Goal: Task Accomplishment & Management: Manage account settings

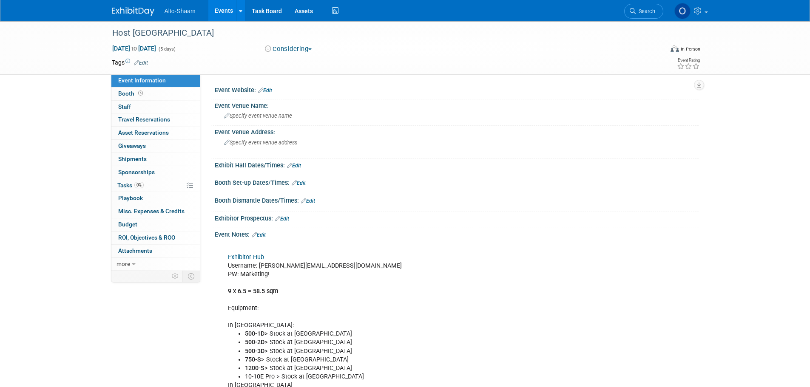
click at [221, 6] on link "Events" at bounding box center [223, 10] width 31 height 21
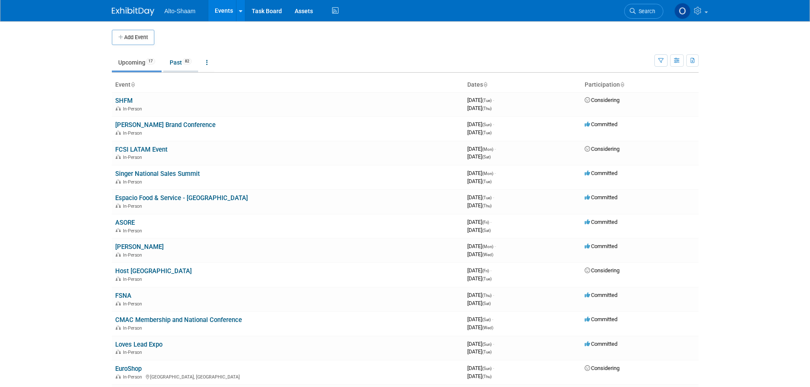
click at [177, 61] on link "Past 82" at bounding box center [180, 62] width 35 height 16
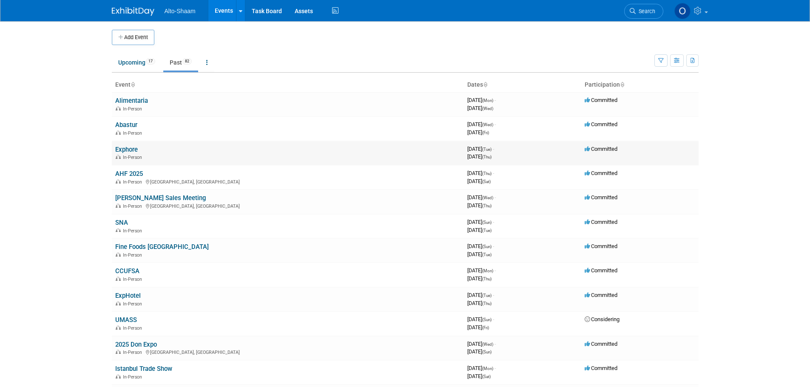
click at [125, 151] on link "Exphore" at bounding box center [126, 150] width 23 height 8
click at [123, 125] on link "Abastur" at bounding box center [126, 125] width 22 height 8
click at [121, 100] on link "Alimentaria" at bounding box center [131, 101] width 33 height 8
click at [125, 151] on link "Exphore" at bounding box center [126, 150] width 23 height 8
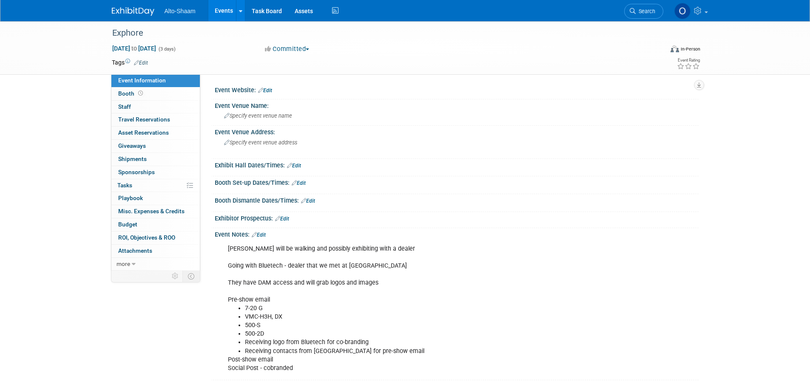
click at [258, 233] on link "Edit" at bounding box center [259, 235] width 14 height 6
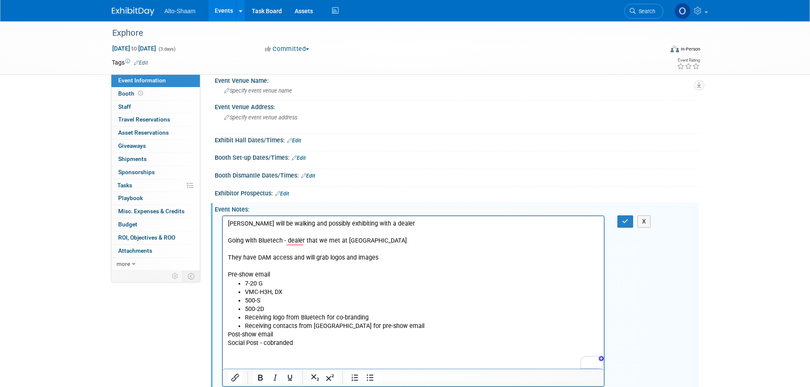
scroll to position [34, 0]
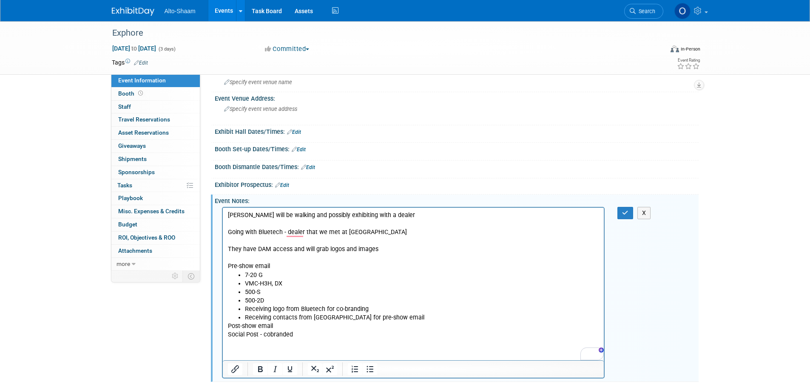
click at [297, 336] on p "Post-show email Social Post - cobranded" at bounding box center [414, 330] width 372 height 17
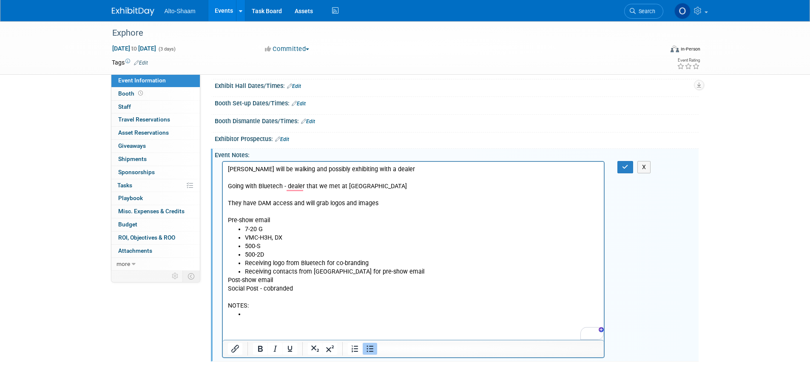
scroll to position [80, 0]
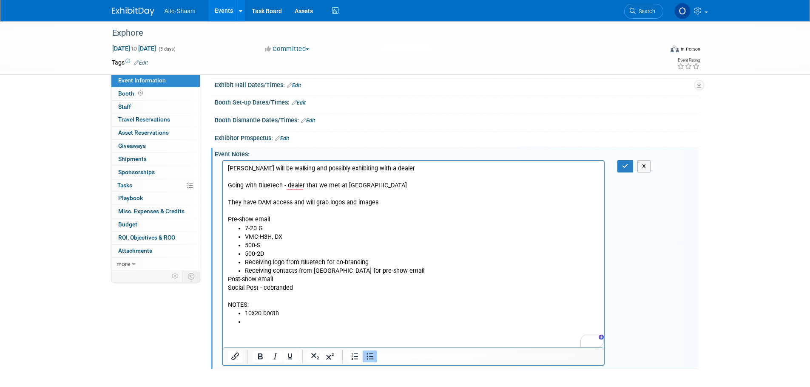
click at [309, 310] on li "10x20 booth" at bounding box center [422, 313] width 355 height 9
click at [243, 319] on ul "10x20 booth" at bounding box center [414, 317] width 372 height 17
click at [316, 319] on li "We were told that we couldnt cook in that hall space, but other companies were …" at bounding box center [422, 322] width 355 height 9
click at [493, 324] on li "We were told that we couldn't cook in that hall space, but other companies were…" at bounding box center [422, 322] width 355 height 9
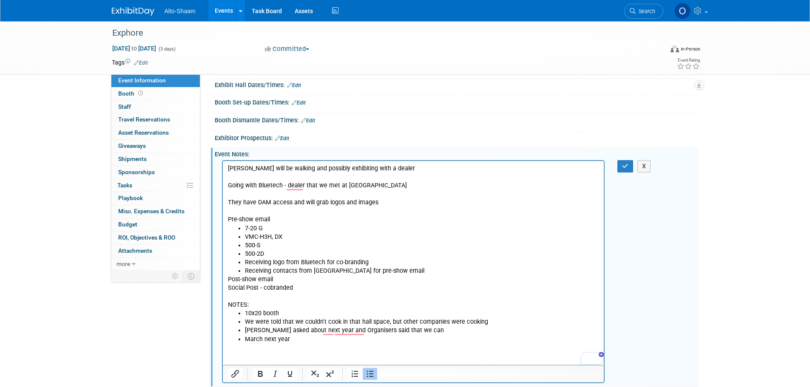
click at [418, 326] on li "We were told that we couldn't cook in that hall space, but other companies were…" at bounding box center [422, 322] width 355 height 9
click at [418, 329] on li "Pedro asked about next year and Organisers said that we can" at bounding box center [422, 330] width 355 height 9
click at [326, 338] on li "March next year" at bounding box center [422, 339] width 355 height 9
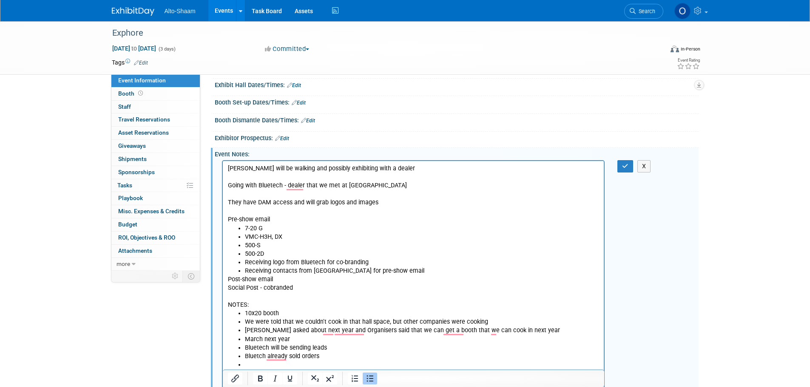
click at [287, 339] on li "March next year" at bounding box center [422, 339] width 355 height 9
click at [254, 352] on li "Bluetch already sold orders" at bounding box center [422, 348] width 355 height 9
click at [252, 356] on li "To enrich screen reader interactions, please activate Accessibility in Grammarl…" at bounding box center [422, 356] width 355 height 9
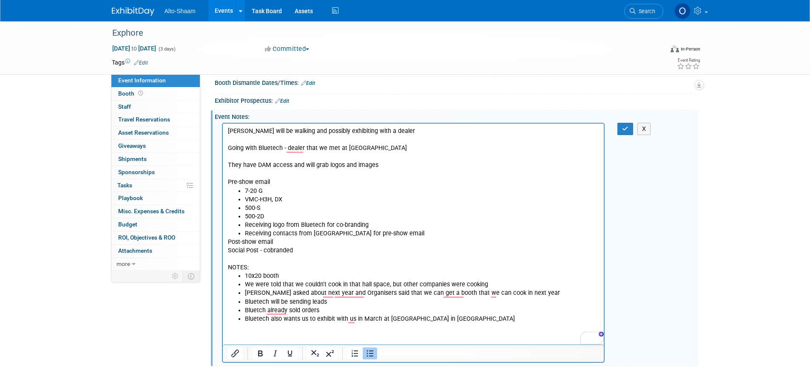
scroll to position [127, 0]
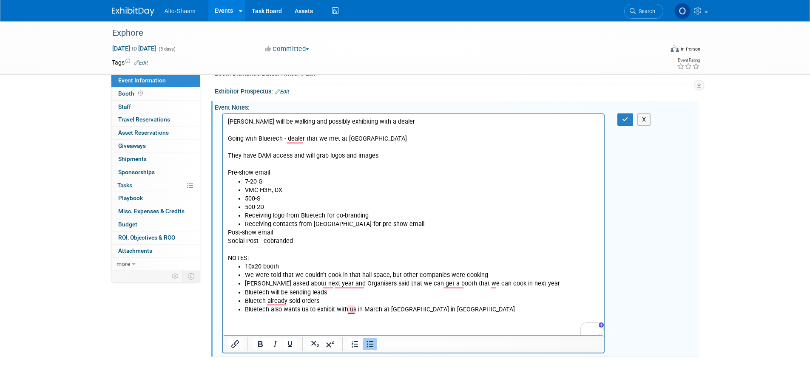
click at [353, 308] on li "Bluetech also wants us to exhibit with us in March at Expo Horeca in Panama" at bounding box center [422, 309] width 355 height 9
click at [476, 306] on li "Bluetech also wants us to exhibit with them in March at Expo Horeca in Panama" at bounding box center [422, 309] width 355 height 9
click at [357, 282] on li "Pedro asked about next year and Organisers said that we can get a booth that we…" at bounding box center [422, 283] width 355 height 9
click at [361, 284] on li "Pedro asked about next year and the Organisers said that we can get a booth tha…" at bounding box center [422, 283] width 355 height 9
click at [472, 311] on li "Bluetech also wants us to exhibit with them in March at Expo Horeca in Panama" at bounding box center [422, 309] width 355 height 9
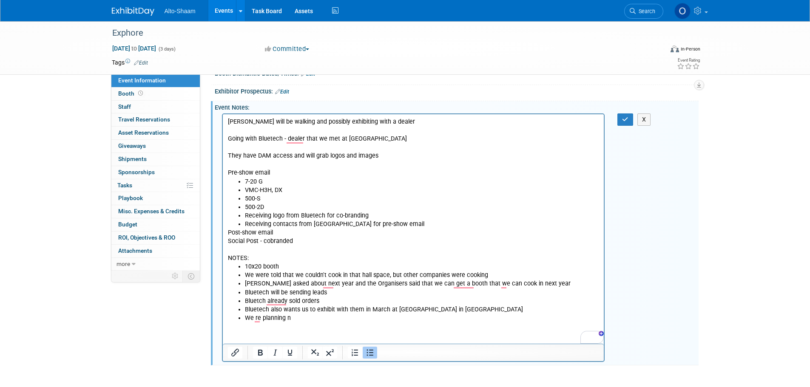
click at [254, 318] on li "We re planning n" at bounding box center [422, 318] width 355 height 9
click at [304, 318] on li "We are planning n" at bounding box center [422, 318] width 355 height 9
click at [623, 122] on icon "button" at bounding box center [625, 120] width 6 height 6
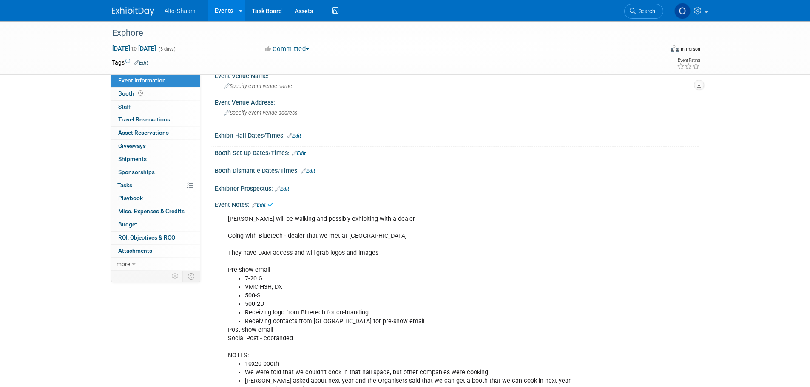
scroll to position [0, 0]
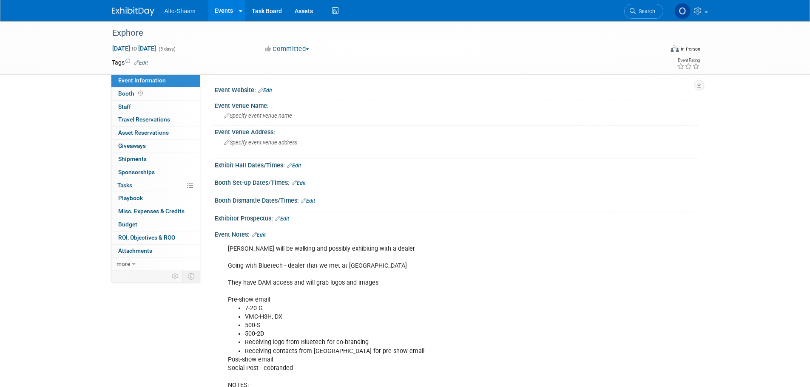
click at [215, 11] on link "Events" at bounding box center [223, 10] width 31 height 21
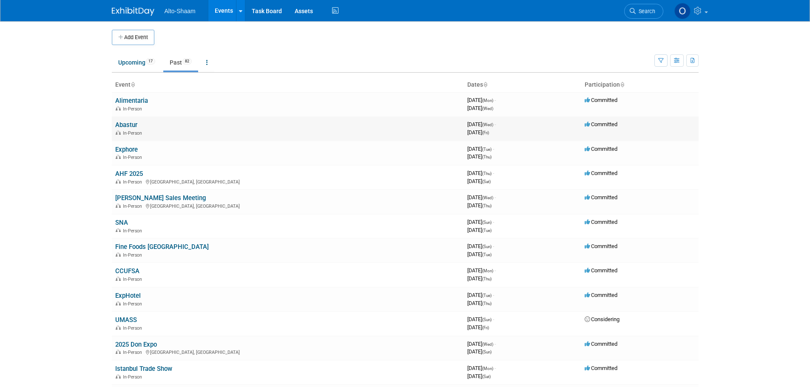
click at [120, 124] on link "Abastur" at bounding box center [126, 125] width 22 height 8
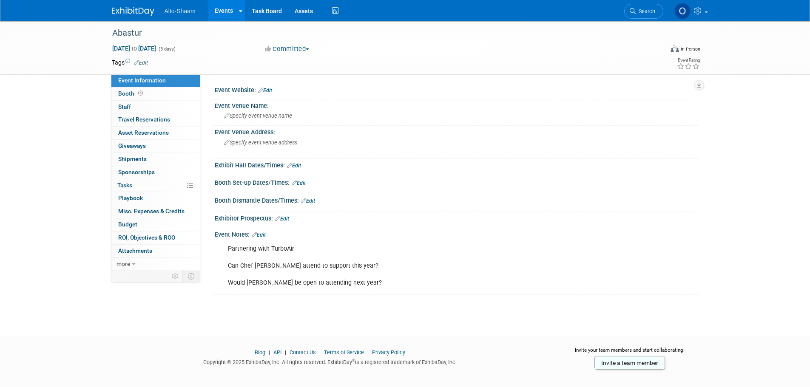
click at [264, 236] on link "Edit" at bounding box center [259, 235] width 14 height 6
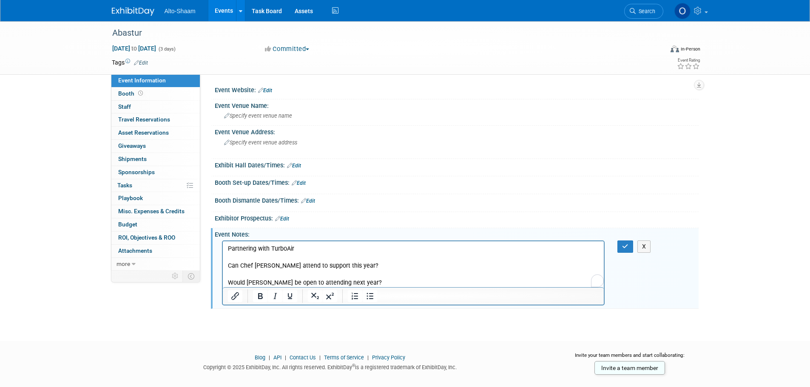
click at [369, 281] on p "Partnering with TurboAir Can Chef Sandy attend to support this year? Would Kris…" at bounding box center [414, 266] width 372 height 43
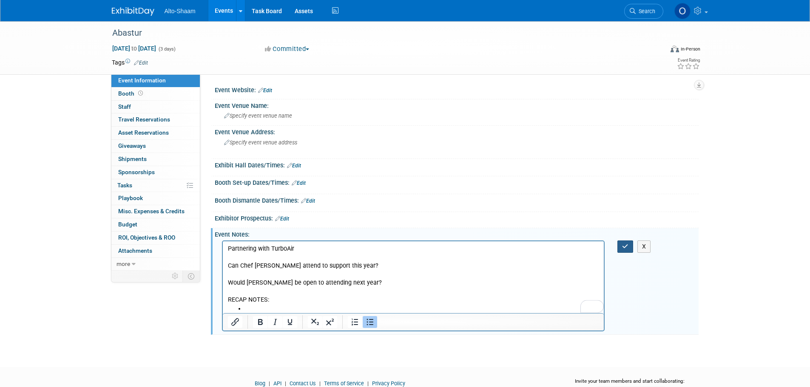
click at [626, 245] on icon "button" at bounding box center [625, 247] width 6 height 6
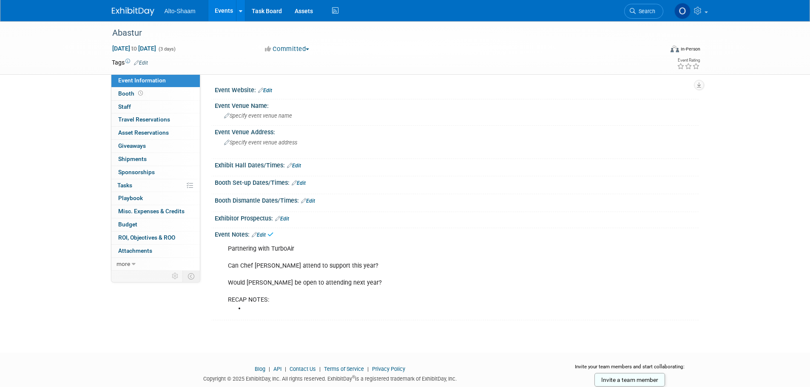
click at [230, 14] on link "Events" at bounding box center [223, 10] width 31 height 21
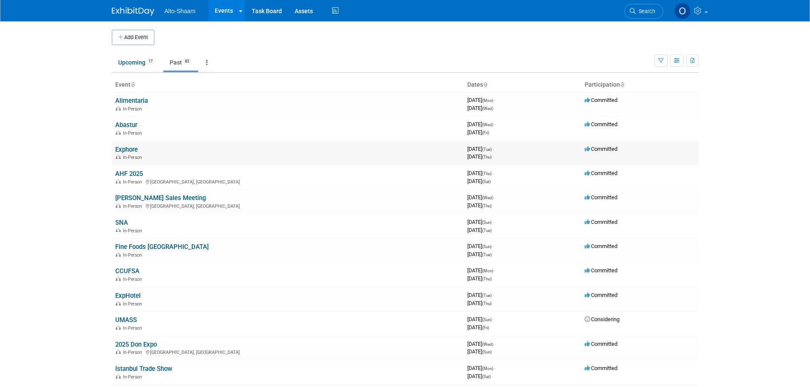
click at [128, 146] on link "Exphore" at bounding box center [126, 150] width 23 height 8
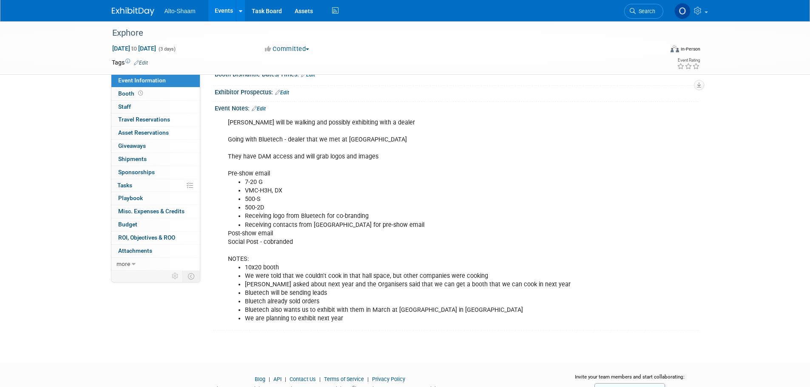
scroll to position [126, 0]
click at [264, 110] on link "Edit" at bounding box center [259, 109] width 14 height 6
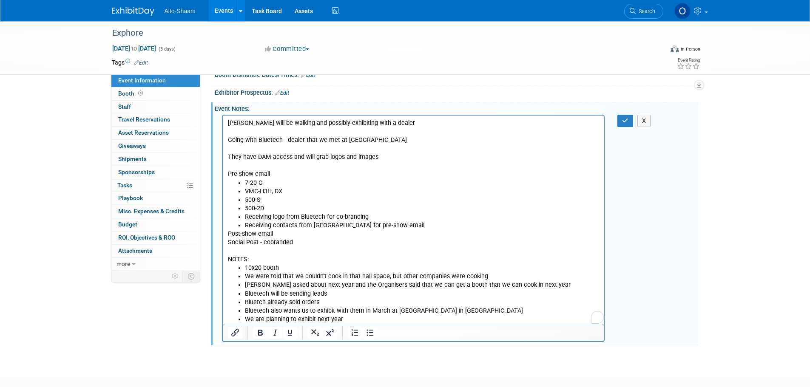
scroll to position [0, 0]
click at [228, 259] on p "Post-show email Social Post - cobranded NOTES:" at bounding box center [414, 247] width 372 height 34
click at [389, 317] on li "We are planning to exhibit next year" at bounding box center [422, 319] width 355 height 9
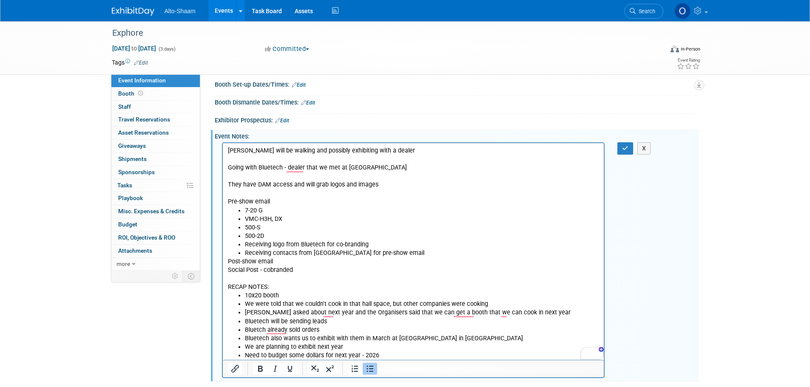
scroll to position [97, 0]
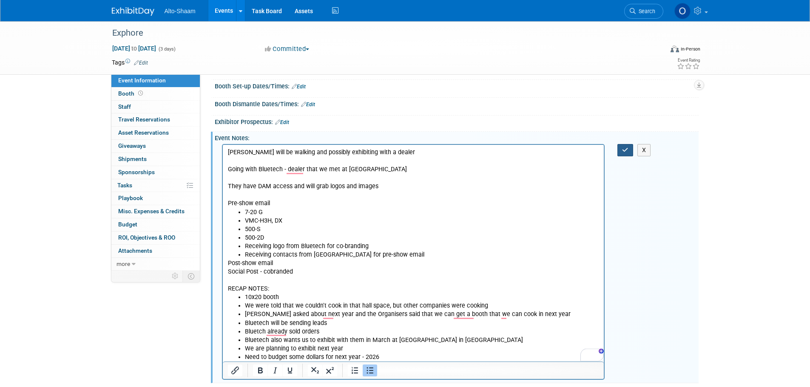
click at [623, 154] on button "button" at bounding box center [625, 150] width 16 height 12
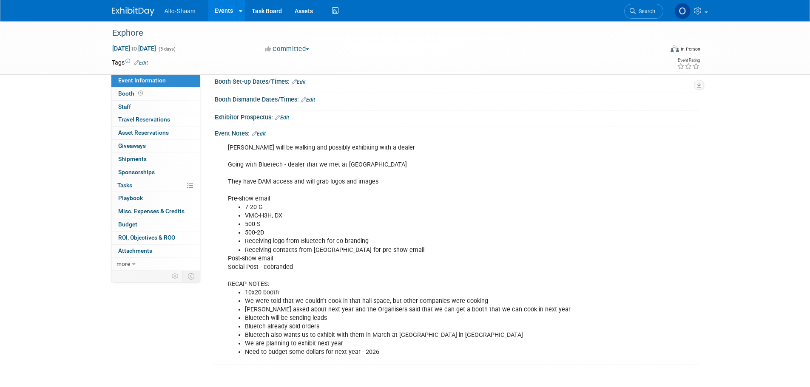
scroll to position [102, 0]
click at [265, 135] on link "Edit" at bounding box center [259, 134] width 14 height 6
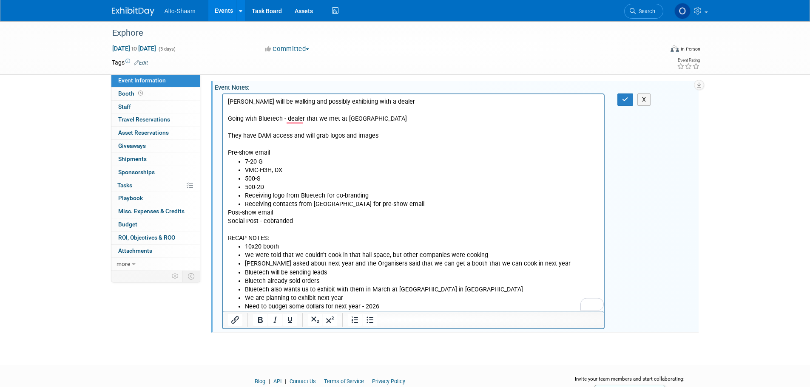
scroll to position [148, 0]
click at [386, 305] on li "Need to budget some dollars for next year - 2026" at bounding box center [422, 306] width 355 height 9
click at [361, 293] on li "We are planning to exhibit next year" at bounding box center [422, 297] width 355 height 9
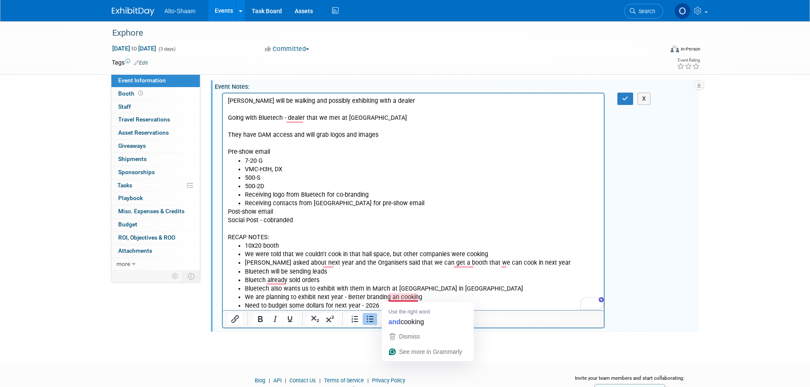
click at [394, 297] on li "We are planning to exhibit next year - Better branding an cooking" at bounding box center [422, 297] width 355 height 9
click at [430, 298] on li "We are planning to exhibit next year - Better branding ans cooking" at bounding box center [422, 297] width 355 height 9
click at [398, 297] on li "We are planning to exhibit next year - Better branding ans cooking" at bounding box center [422, 297] width 355 height 9
click at [429, 295] on li "We are planning to exhibit next year - Better branding and cooking" at bounding box center [422, 297] width 355 height 9
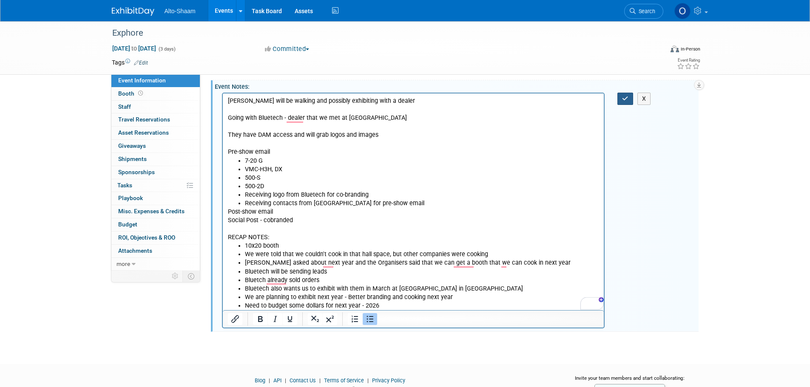
click at [624, 105] on button "button" at bounding box center [625, 99] width 16 height 12
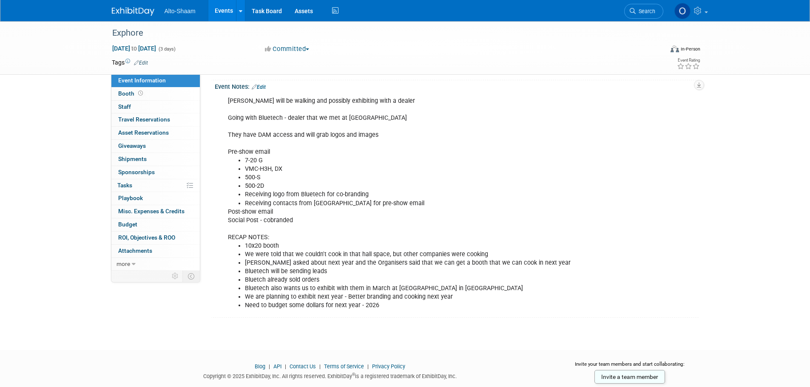
click at [222, 15] on link "Events" at bounding box center [223, 10] width 31 height 21
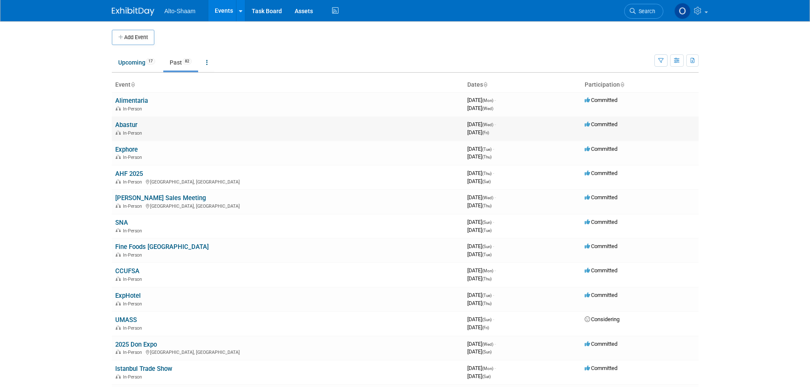
click at [133, 122] on link "Abastur" at bounding box center [126, 125] width 22 height 8
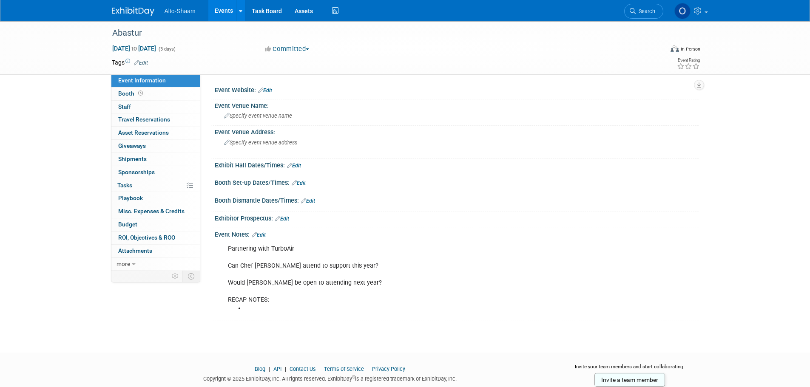
click at [265, 236] on link "Edit" at bounding box center [259, 235] width 14 height 6
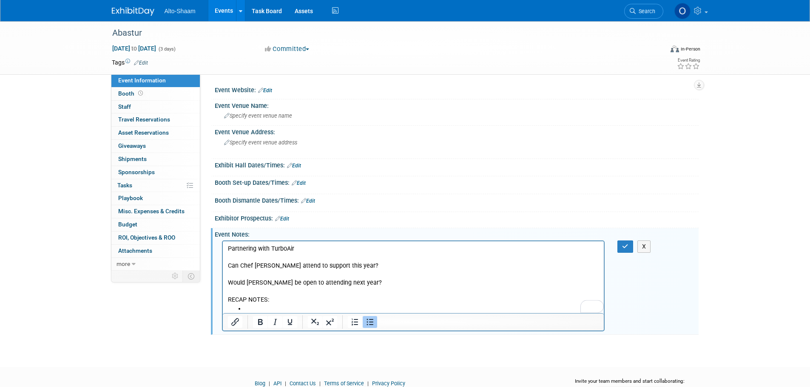
click at [261, 307] on li "To enrich screen reader interactions, please activate Accessibility in Grammarl…" at bounding box center [422, 308] width 355 height 9
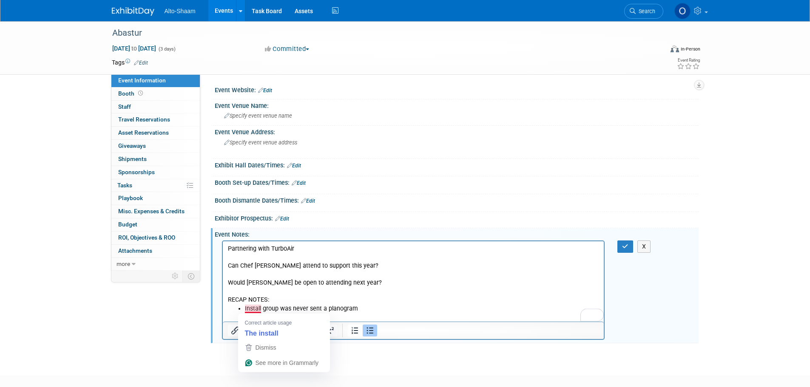
click at [251, 305] on li "Install group was never sent a planogram" at bounding box center [422, 308] width 355 height 9
click at [255, 305] on li "Install group was never sent a planogram" at bounding box center [422, 308] width 355 height 9
click at [281, 315] on li "To enrich screen reader interactions, please activate Accessibility in Grammarl…" at bounding box center [422, 317] width 355 height 9
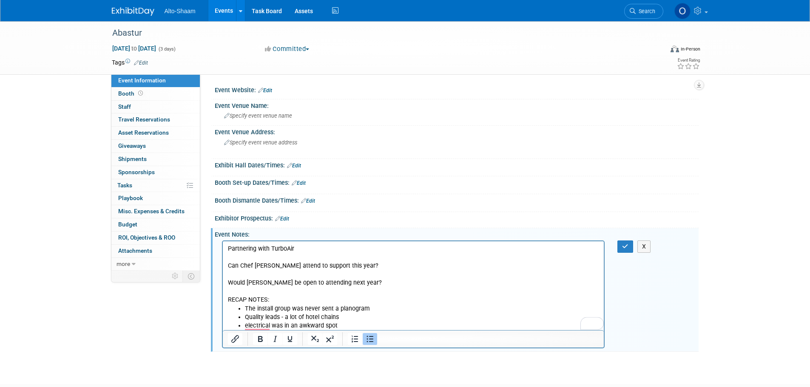
click at [263, 322] on li "electrical was in an awkward spot" at bounding box center [422, 326] width 355 height 9
click at [264, 324] on li "electrical was in an awkward spot" at bounding box center [422, 326] width 355 height 9
click at [344, 325] on li "electrical was in an awkward spot" at bounding box center [422, 326] width 355 height 9
click at [348, 319] on li "Quality leads - a lot of hotel chainsThe" at bounding box center [422, 317] width 355 height 9
click at [346, 325] on li "electrical was in an awkward spot" at bounding box center [422, 326] width 355 height 9
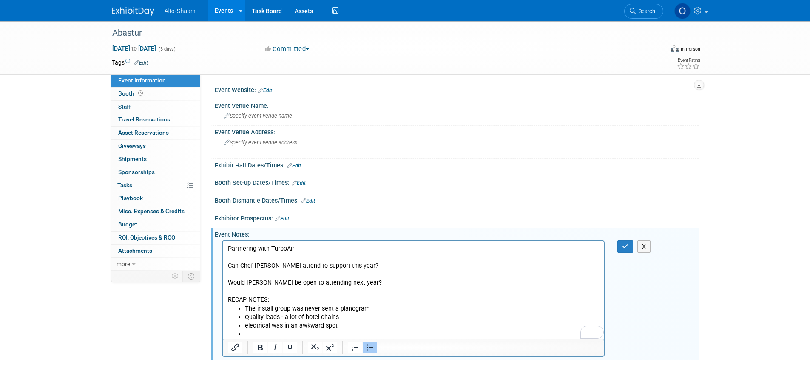
click at [352, 315] on li "Quality leads - a lot of hotel chains" at bounding box center [422, 317] width 355 height 9
click at [330, 329] on li "electrical was in an awkward spot" at bounding box center [422, 326] width 355 height 9
click at [326, 331] on li "To enrich screen reader interactions, please activate Accessibility in Grammarl…" at bounding box center [422, 334] width 355 height 9
click at [417, 333] on li "More of an international LATAM presence - more region-wide" at bounding box center [422, 334] width 355 height 9
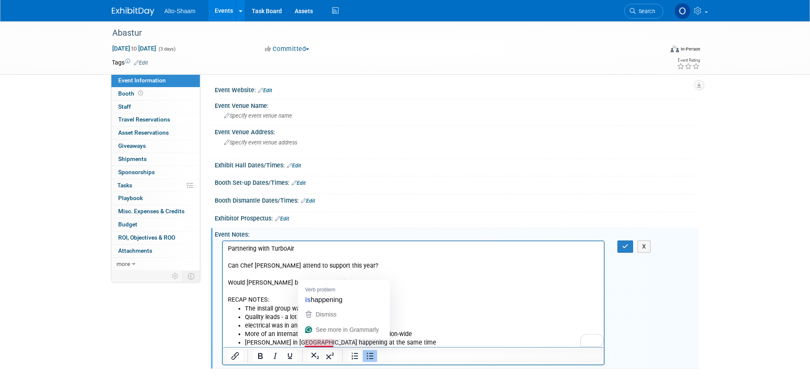
click at [326, 340] on li "Big show in Argentina happening at the same time" at bounding box center [422, 343] width 355 height 9
click at [392, 337] on li "More of an international LATAM presence - more region-wide" at bounding box center [422, 334] width 355 height 9
click at [392, 342] on li "Big show in Argentina is happening at the same time" at bounding box center [422, 343] width 355 height 9
click at [342, 317] on li "Quality leads - a lot of hotel chains" at bounding box center [422, 317] width 355 height 9
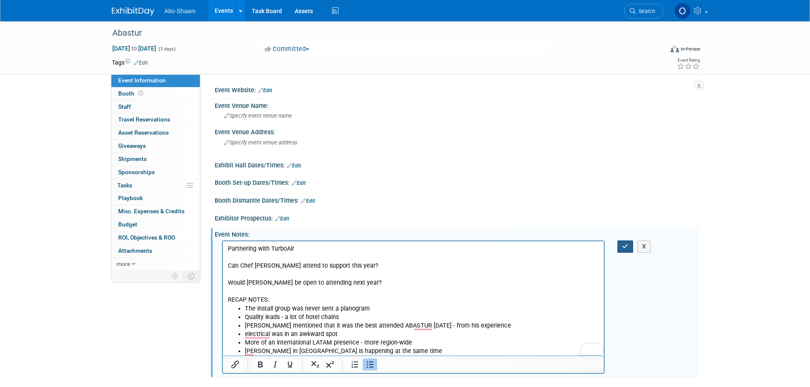
click at [623, 250] on button "button" at bounding box center [625, 247] width 16 height 12
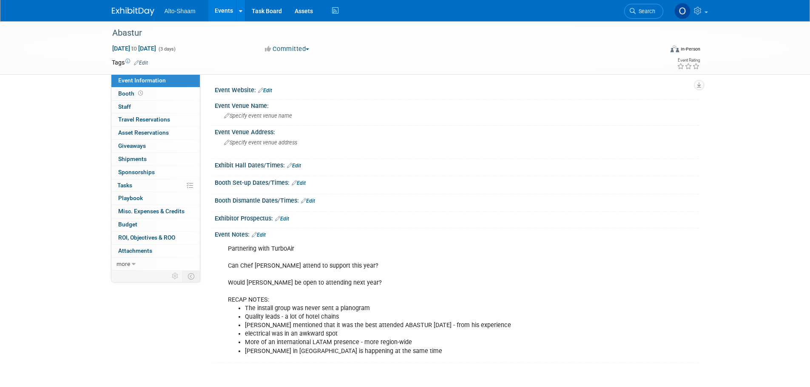
click at [264, 232] on link "Edit" at bounding box center [259, 235] width 14 height 6
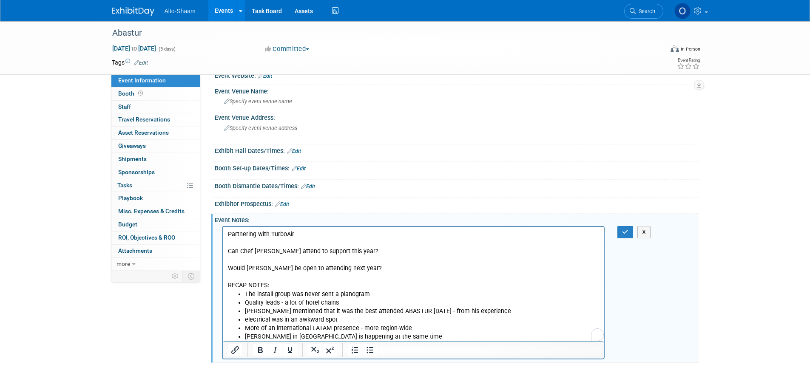
scroll to position [15, 0]
click at [390, 333] on li "Big show in Argentina is happening at the same time" at bounding box center [422, 336] width 355 height 9
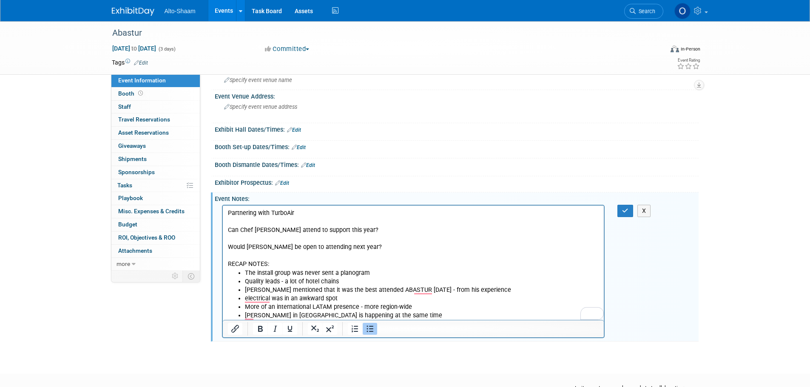
scroll to position [37, 0]
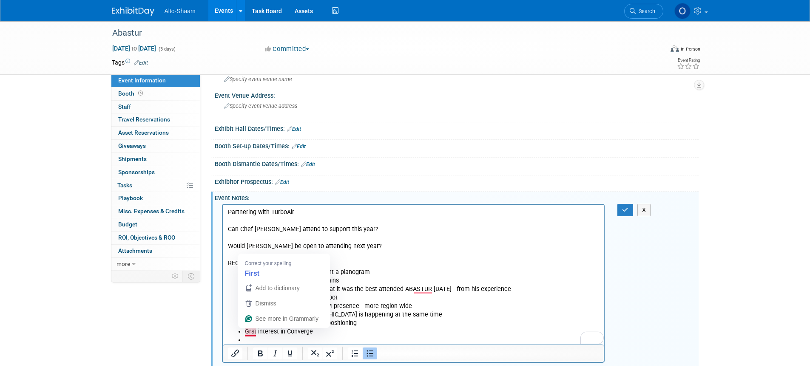
click at [253, 331] on li "Grst interest in Converge" at bounding box center [422, 331] width 355 height 9
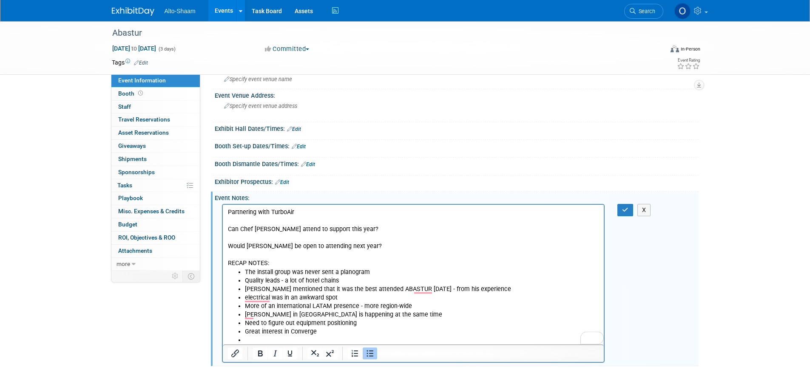
click at [262, 338] on li "To enrich screen reader interactions, please activate Accessibility in Grammarl…" at bounding box center [422, 340] width 355 height 9
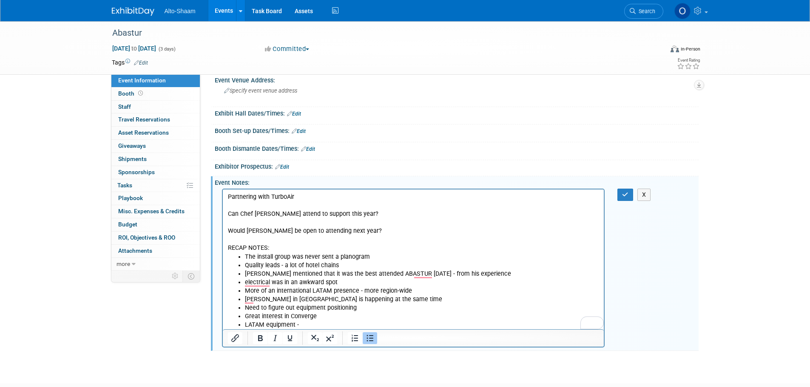
scroll to position [52, 0]
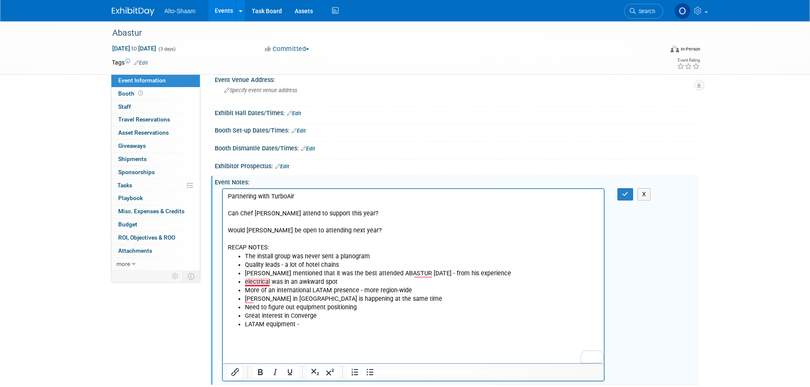
click at [248, 281] on li "electrical was in an awkward spot" at bounding box center [422, 282] width 355 height 9
click at [628, 197] on icon "button" at bounding box center [625, 194] width 6 height 6
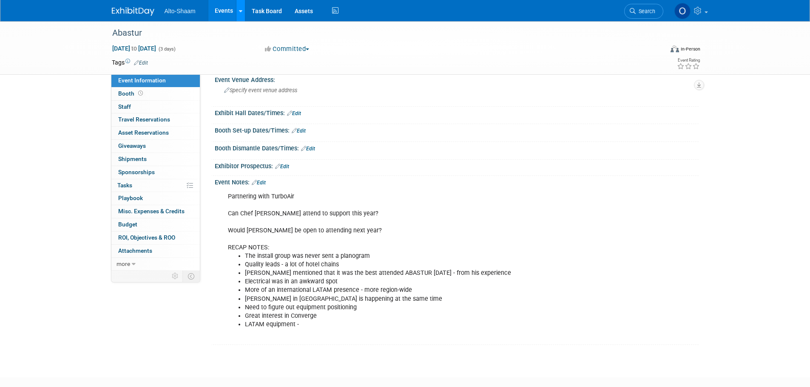
click at [239, 10] on icon at bounding box center [240, 12] width 3 height 6
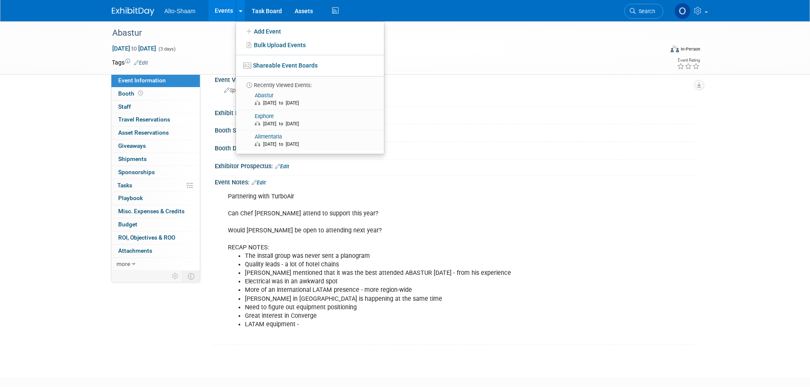
click at [225, 10] on link "Events" at bounding box center [223, 10] width 31 height 21
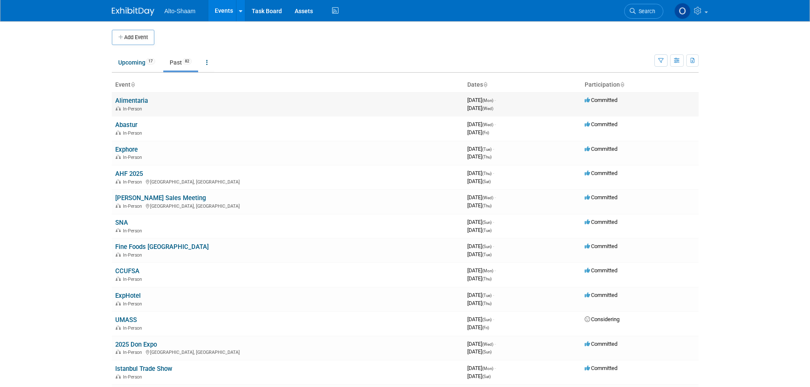
click at [130, 100] on link "Alimentaria" at bounding box center [131, 101] width 33 height 8
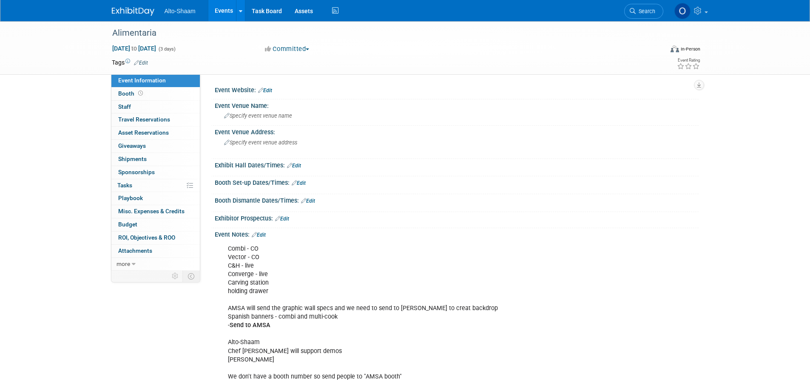
click at [265, 236] on link "Edit" at bounding box center [259, 235] width 14 height 6
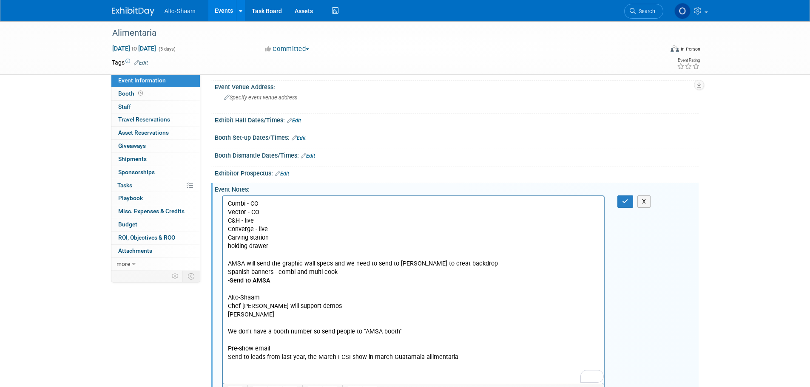
scroll to position [154, 0]
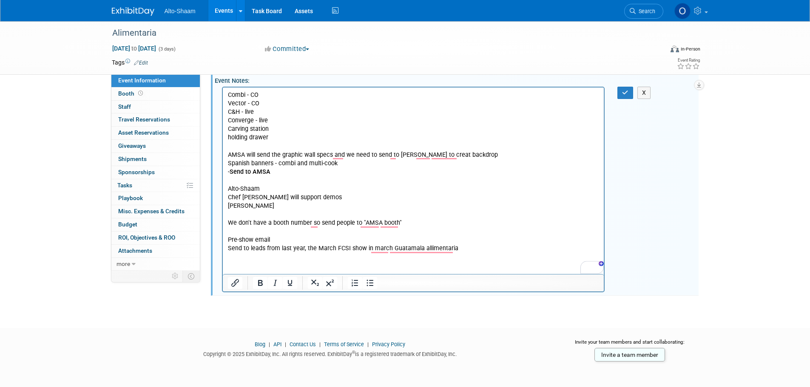
click at [472, 250] on p "Combi - CO Vector - CO C&H - live Converge - live Carving station holding drawe…" at bounding box center [414, 172] width 372 height 162
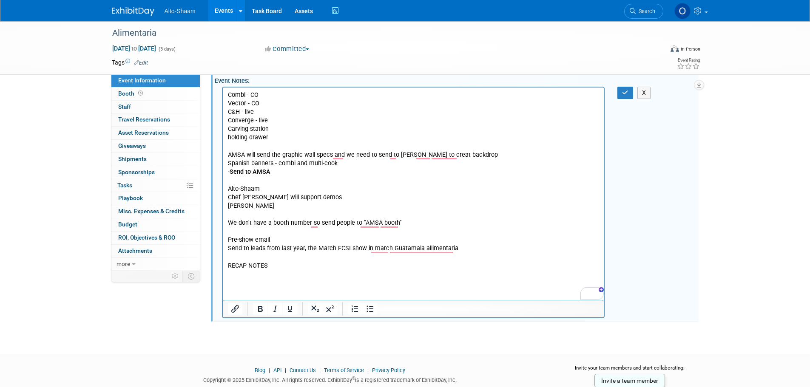
click at [625, 99] on div "Combi - CO Vector - CO C&H - live Converge - live Carving station holding drawe…" at bounding box center [457, 202] width 484 height 235
click at [623, 95] on icon "button" at bounding box center [625, 93] width 6 height 6
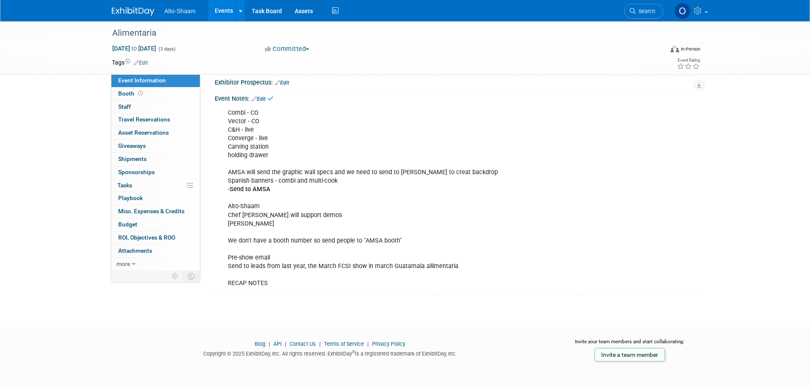
click at [224, 6] on link "Events" at bounding box center [223, 10] width 31 height 21
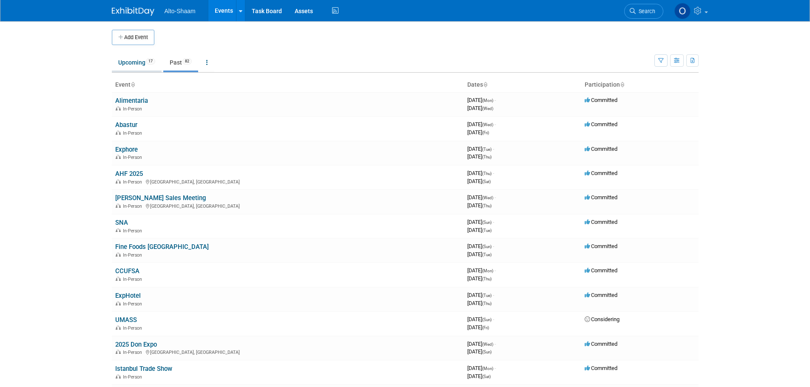
click at [139, 57] on link "Upcoming 17" at bounding box center [137, 62] width 50 height 16
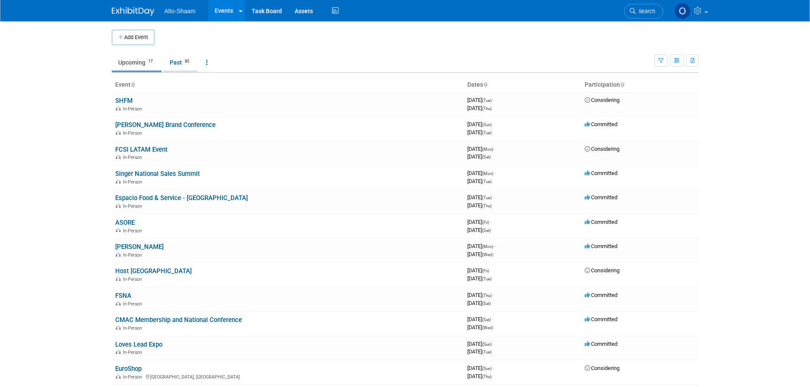
click at [173, 58] on link "Past 82" at bounding box center [180, 62] width 35 height 16
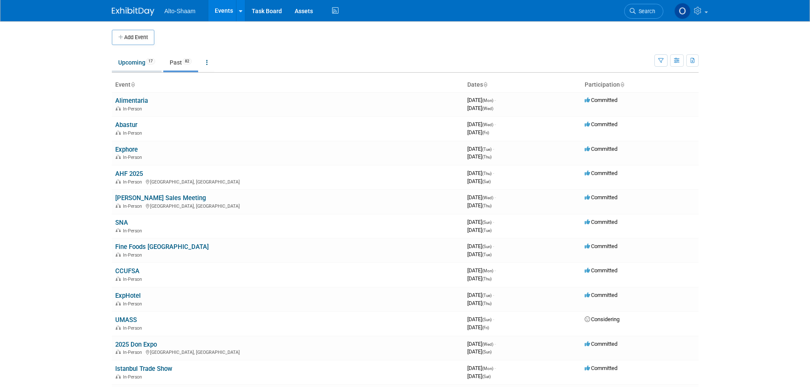
click at [118, 70] on link "Upcoming 17" at bounding box center [137, 62] width 50 height 16
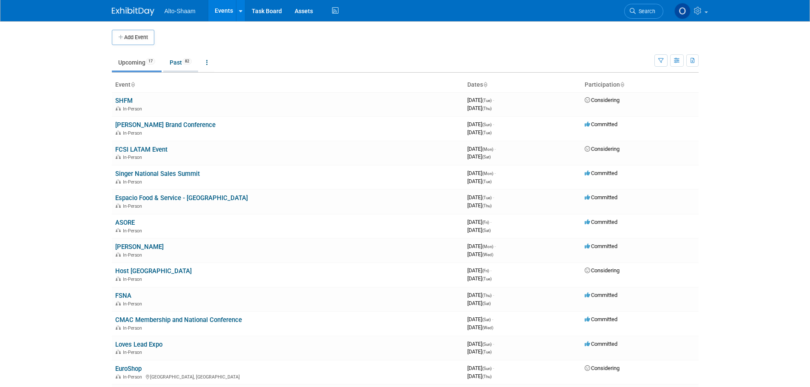
click at [176, 62] on link "Past 82" at bounding box center [180, 62] width 35 height 16
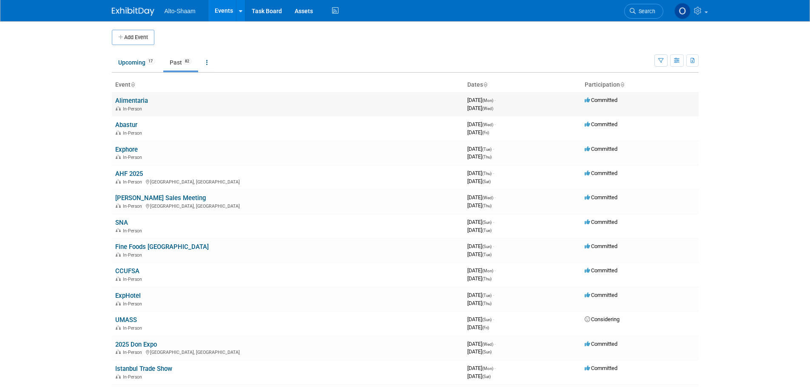
click at [129, 101] on link "Alimentaria" at bounding box center [131, 101] width 33 height 8
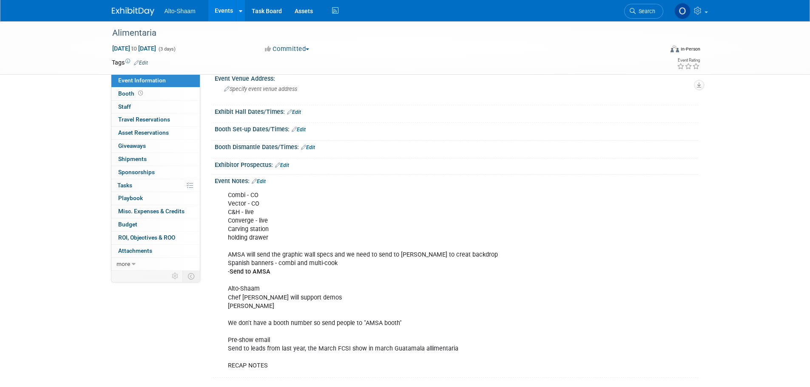
scroll to position [52, 0]
click at [266, 182] on link "Edit" at bounding box center [259, 183] width 14 height 6
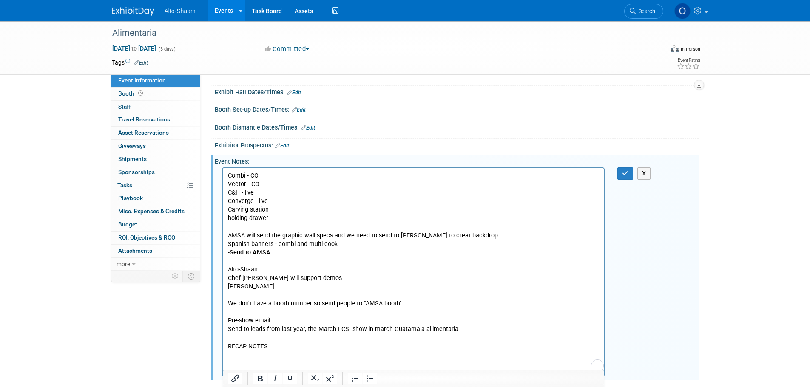
scroll to position [75, 0]
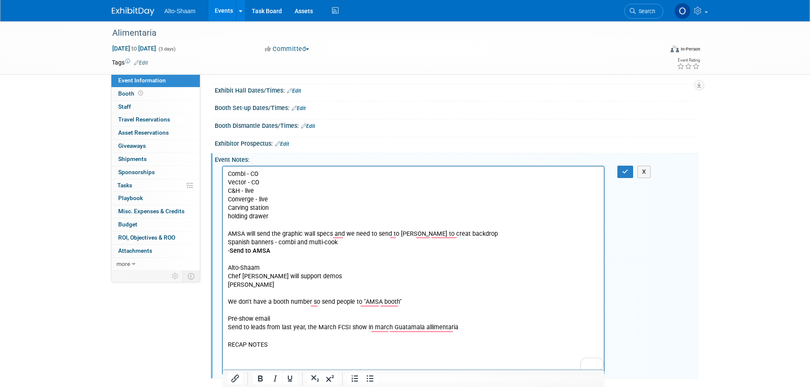
click at [279, 344] on p "Combi - CO Vector - CO C&H - live Converge - live Carving station holding drawe…" at bounding box center [414, 259] width 372 height 179
click at [244, 358] on ul "Did not update the booth graphics" at bounding box center [414, 362] width 372 height 9
click at [259, 361] on li "They did not update the booth graphics" at bounding box center [422, 362] width 355 height 9
click at [367, 359] on li "AMSA did not update the booth graphics" at bounding box center [422, 362] width 355 height 9
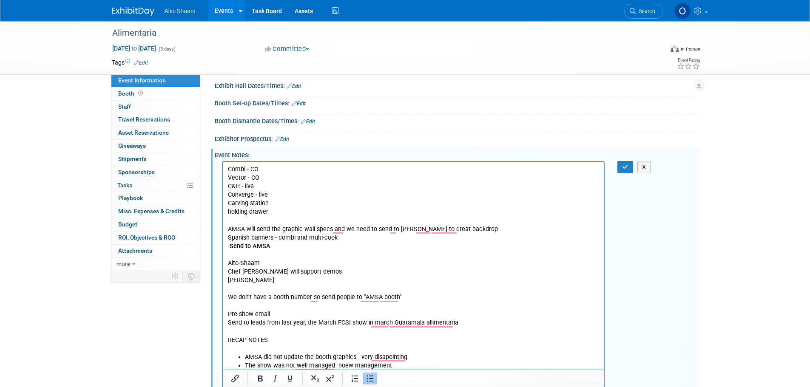
scroll to position [88, 0]
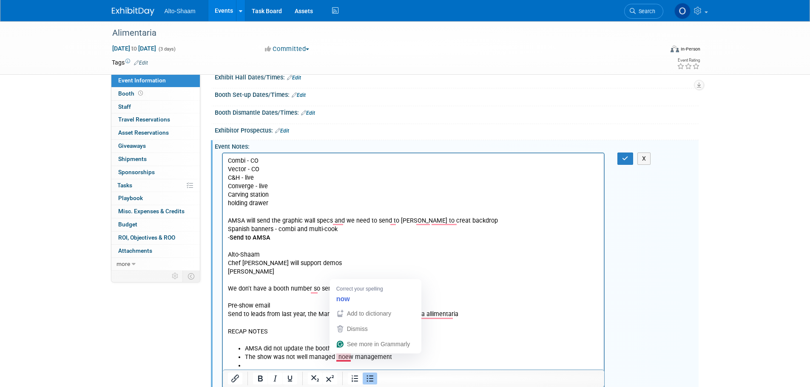
click at [342, 356] on li "The show was not well managed noew management" at bounding box center [422, 357] width 355 height 9
click at [392, 357] on li "The show was not well managed new management" at bounding box center [422, 357] width 355 height 9
click at [379, 360] on li "The show was not well managed new management" at bounding box center [422, 357] width 355 height 9
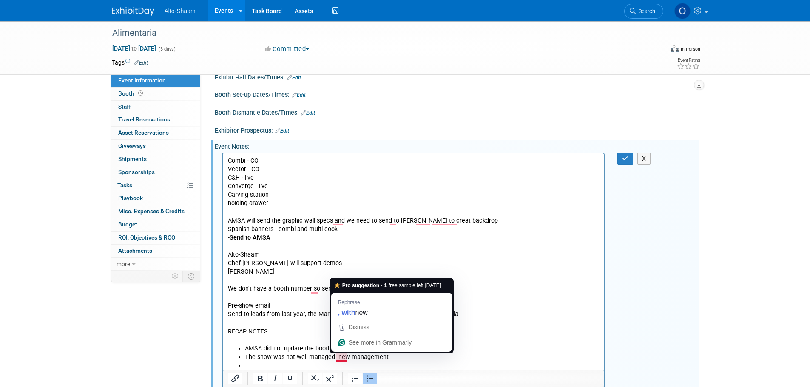
click at [333, 355] on li "The show was not well managed new management" at bounding box center [422, 357] width 355 height 9
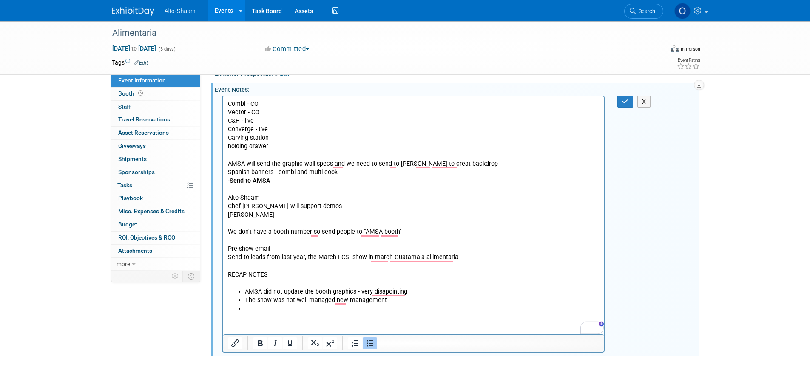
scroll to position [145, 0]
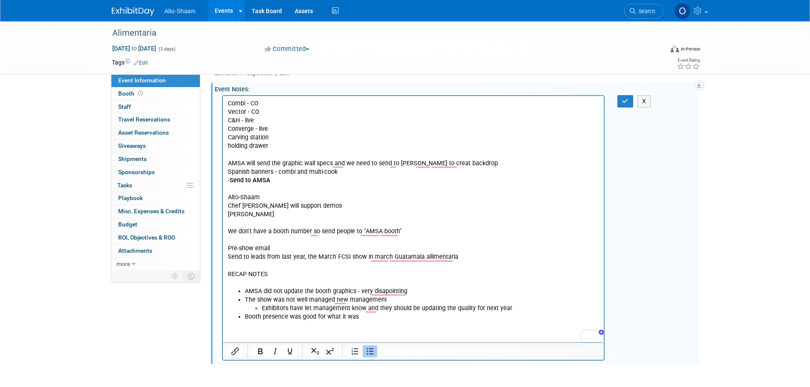
click at [259, 316] on li "Booth presence was good for what it was" at bounding box center [422, 317] width 355 height 9
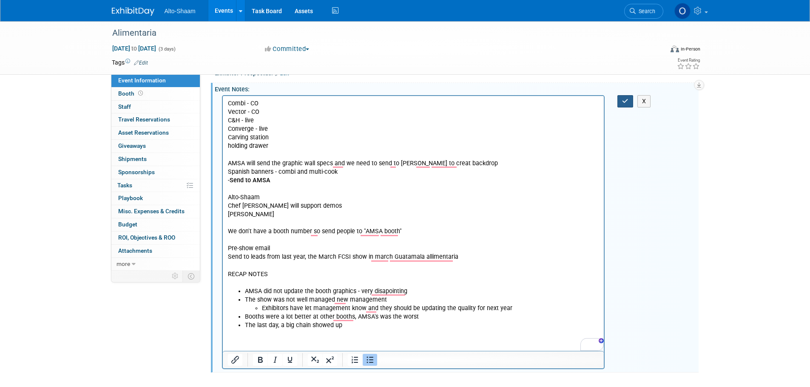
click at [629, 101] on button "button" at bounding box center [625, 101] width 16 height 12
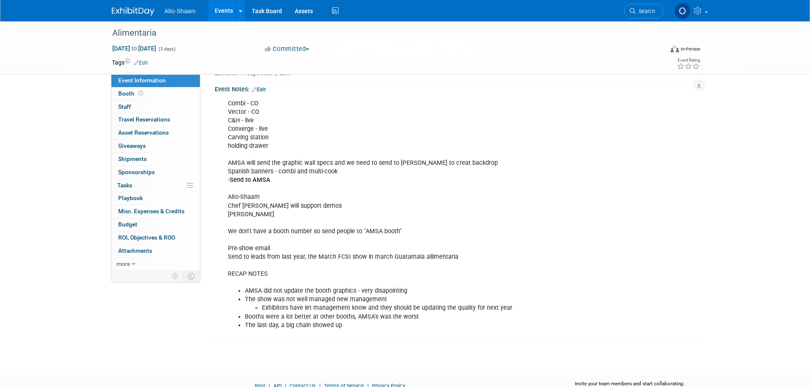
click at [343, 253] on div "Combi - CO Vector - CO C&H - live Converge - live Carving station holding drawe…" at bounding box center [413, 214] width 383 height 239
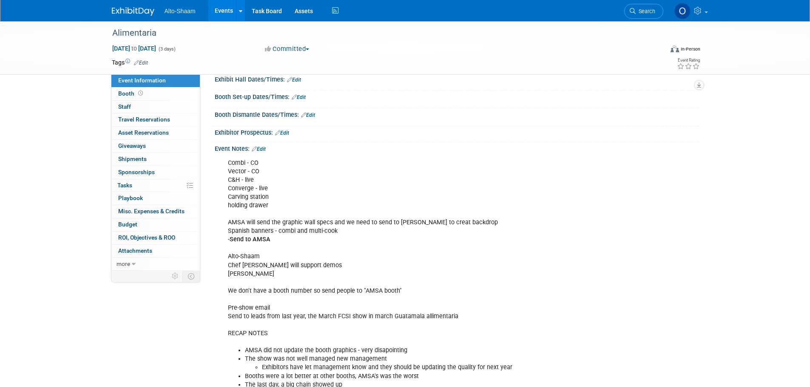
scroll to position [85, 0]
click at [264, 148] on link "Edit" at bounding box center [259, 150] width 14 height 6
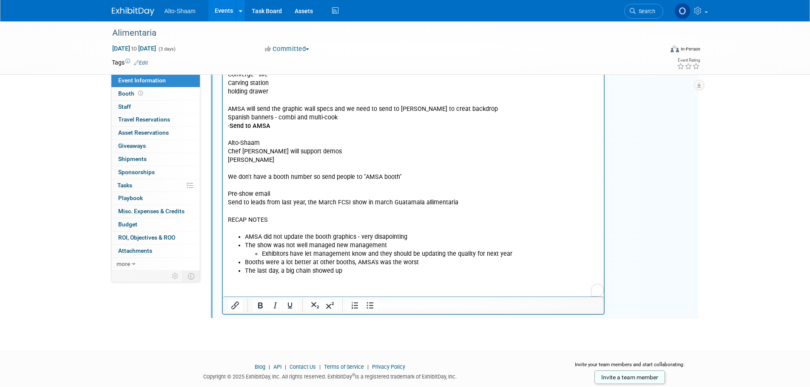
scroll to position [0, 0]
click at [368, 271] on li "The last day, a big chain showed up" at bounding box center [422, 271] width 355 height 9
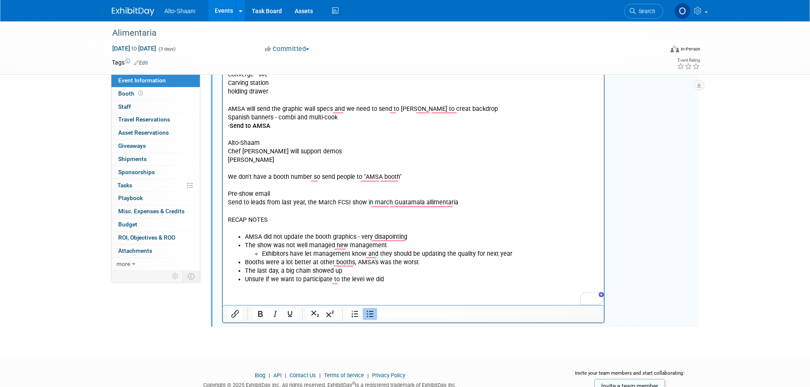
click at [330, 279] on li "Unsure if we want to participate to the level we did" at bounding box center [422, 279] width 355 height 9
click at [409, 276] on li "Unsure if we want to participate next year to the level we did" at bounding box center [422, 279] width 355 height 9
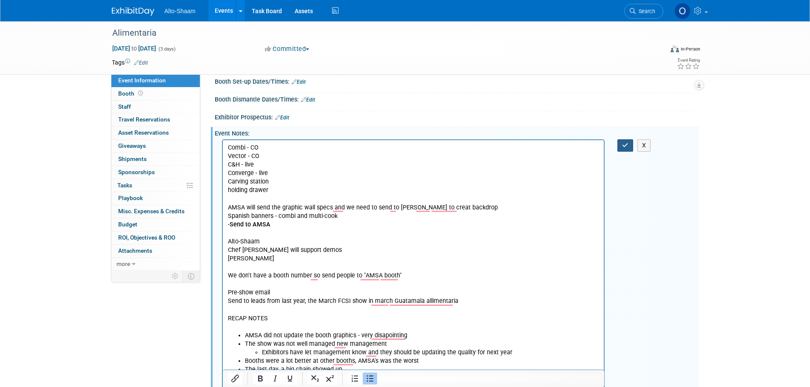
click at [620, 148] on button "button" at bounding box center [625, 145] width 16 height 12
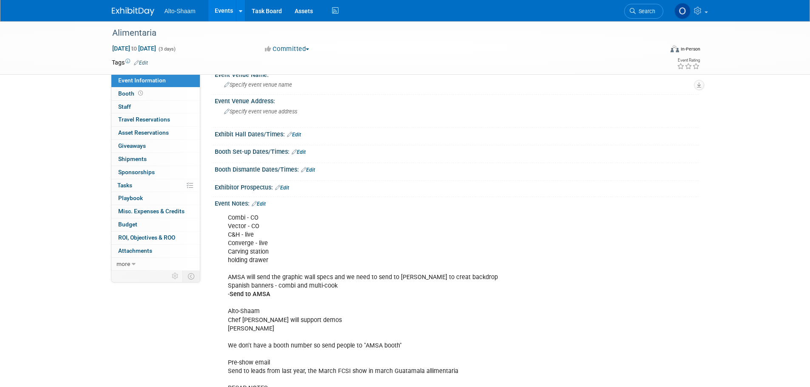
scroll to position [0, 0]
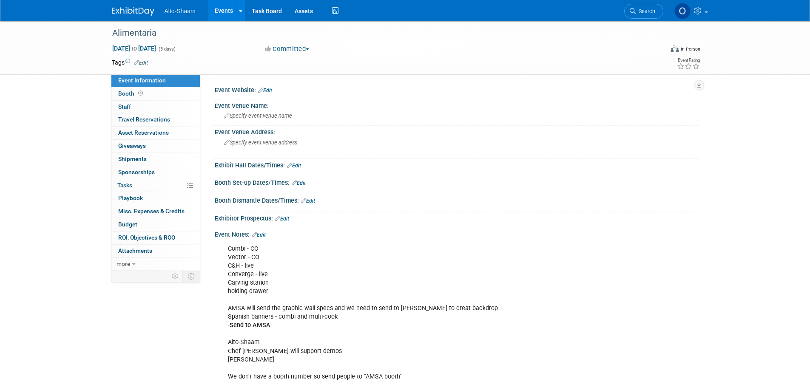
click at [221, 16] on link "Events" at bounding box center [223, 10] width 31 height 21
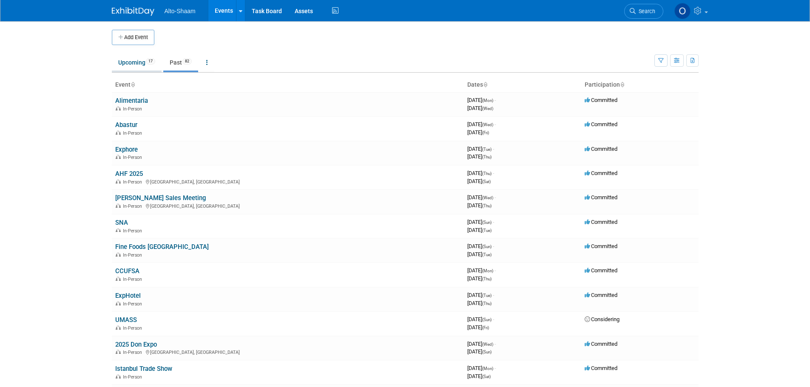
click at [138, 62] on link "Upcoming 17" at bounding box center [137, 62] width 50 height 16
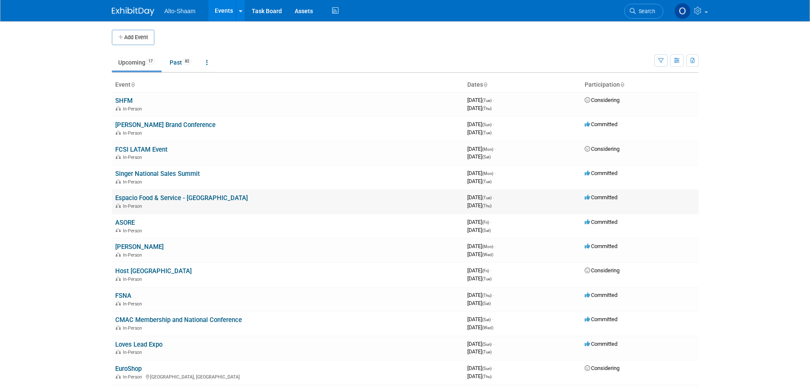
click at [130, 200] on link "Espacio Food & Service - [GEOGRAPHIC_DATA]" at bounding box center [181, 198] width 133 height 8
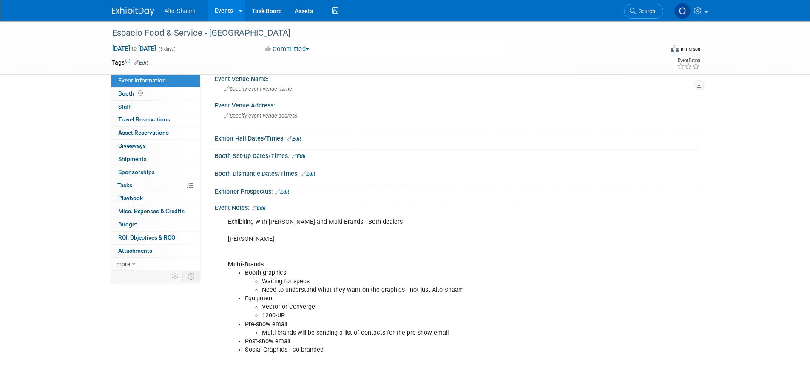
scroll to position [27, 0]
click at [221, 10] on link "Events" at bounding box center [223, 10] width 31 height 21
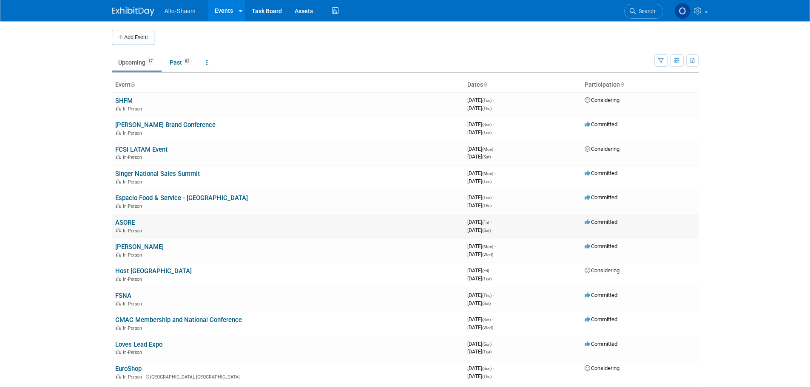
click at [126, 220] on link "ASORE" at bounding box center [125, 223] width 20 height 8
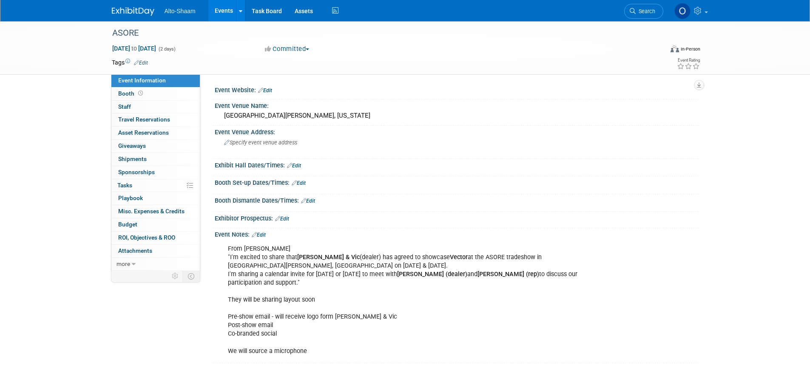
click at [213, 14] on link "Events" at bounding box center [223, 10] width 31 height 21
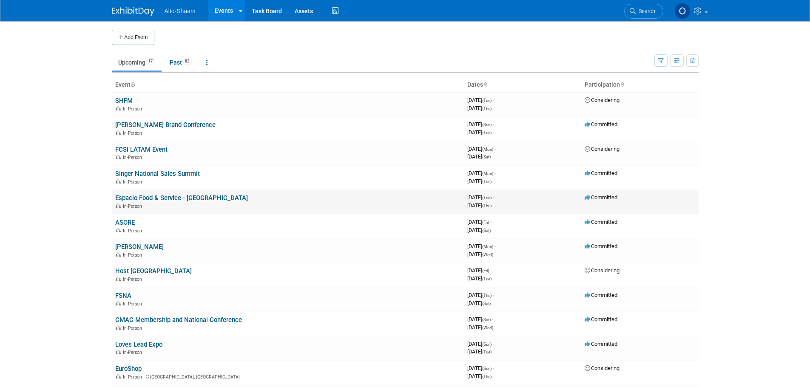
click at [128, 200] on link "Espacio Food & Service - [GEOGRAPHIC_DATA]" at bounding box center [181, 198] width 133 height 8
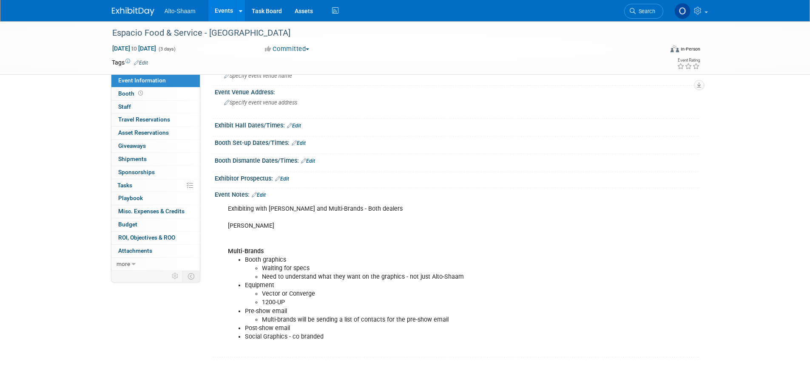
scroll to position [40, 0]
click at [266, 196] on link "Edit" at bounding box center [259, 195] width 14 height 6
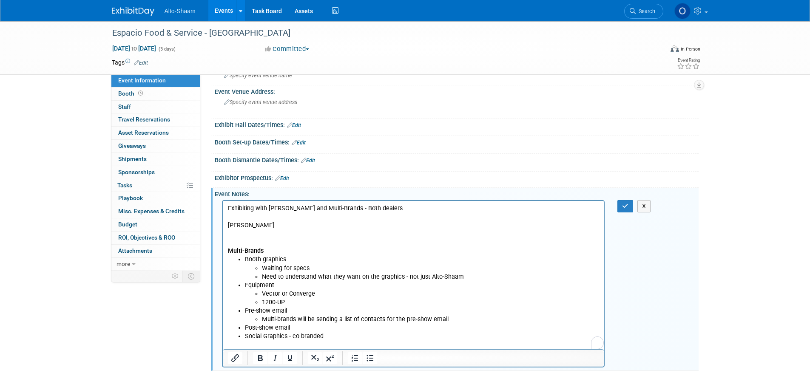
scroll to position [0, 0]
click at [287, 295] on li "Vector or Converge" at bounding box center [431, 294] width 338 height 9
click at [625, 201] on button "button" at bounding box center [625, 206] width 16 height 12
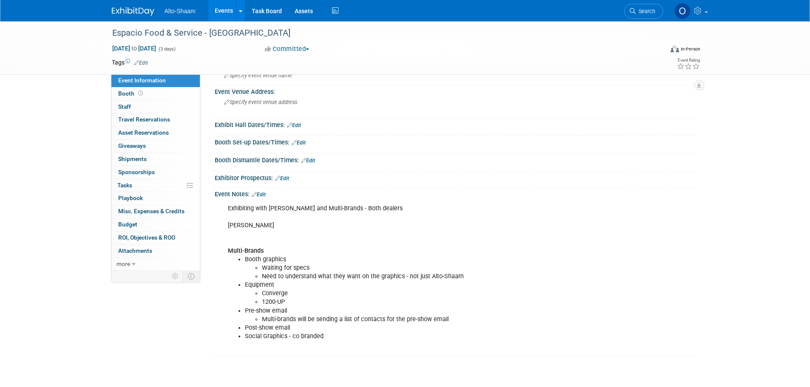
click at [261, 194] on link "Edit" at bounding box center [259, 195] width 14 height 6
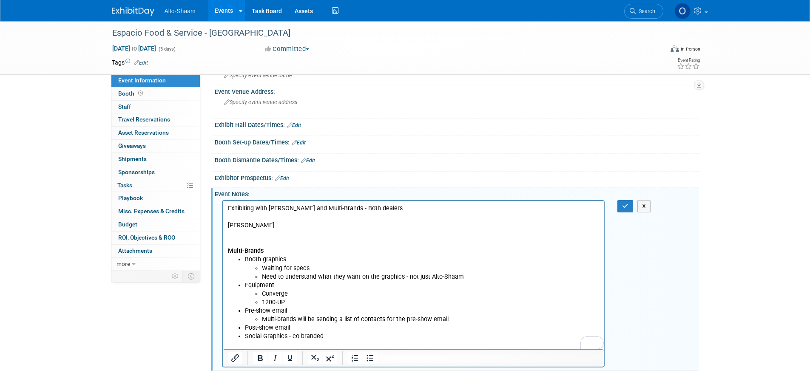
click at [246, 235] on p "Exhibiting with [PERSON_NAME] and Multi-Brands - Both dealers [PERSON_NAME] Mul…" at bounding box center [414, 229] width 372 height 51
click at [621, 202] on button "button" at bounding box center [625, 206] width 16 height 12
